Goal: Information Seeking & Learning: Learn about a topic

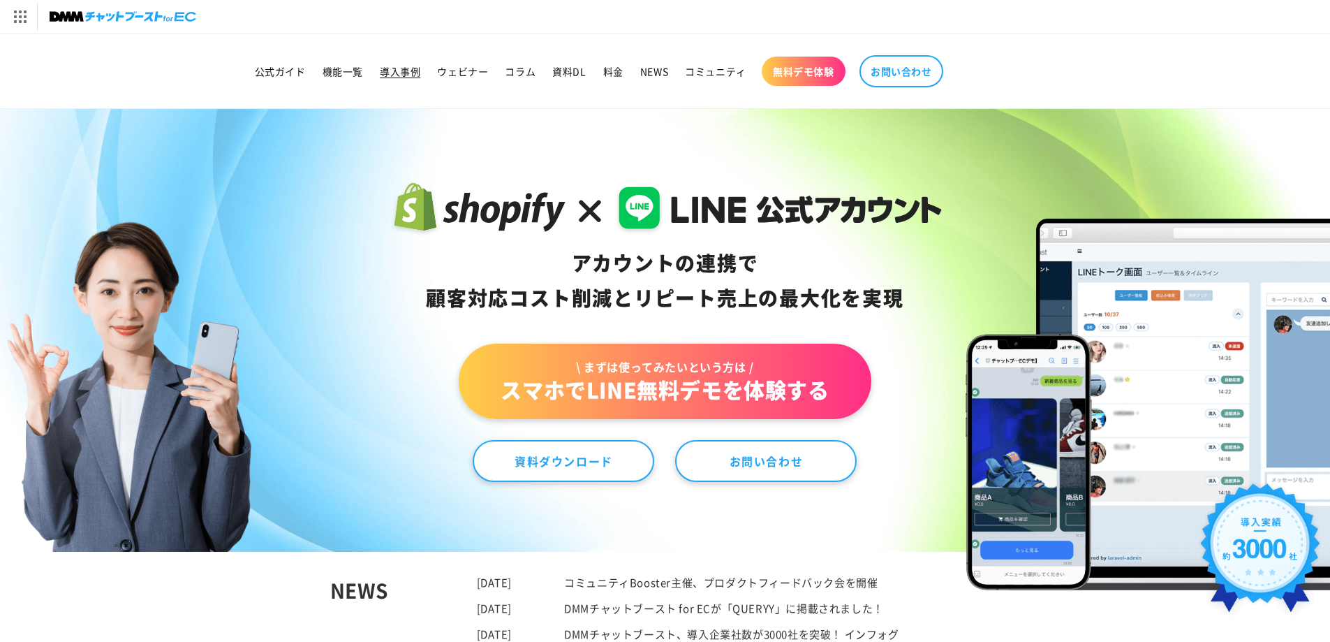
click at [398, 66] on span "導入事例" at bounding box center [400, 71] width 41 height 13
